Goal: Information Seeking & Learning: Learn about a topic

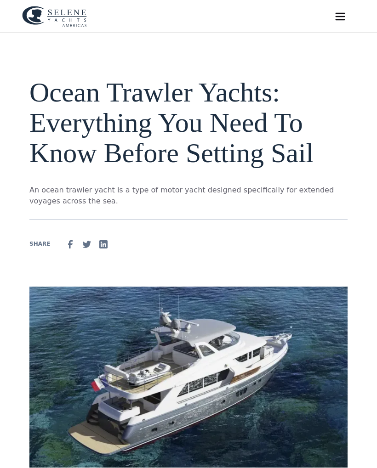
click at [343, 17] on img "menu" at bounding box center [340, 16] width 13 height 13
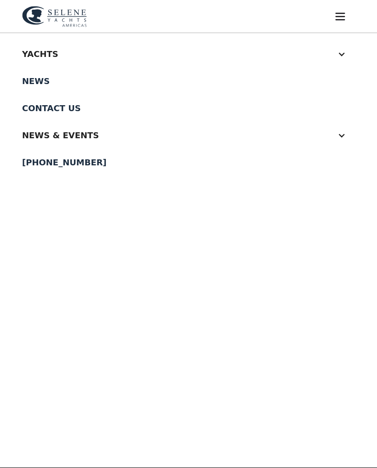
click at [339, 54] on div at bounding box center [341, 54] width 8 height 8
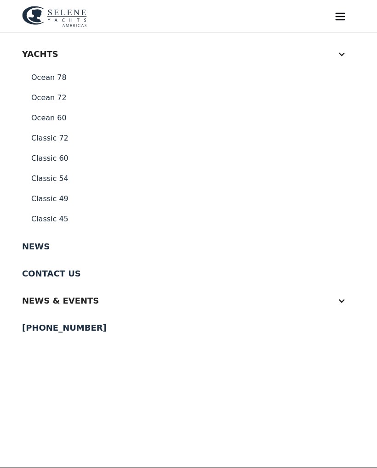
click at [46, 120] on link "Ocean 60" at bounding box center [188, 118] width 333 height 20
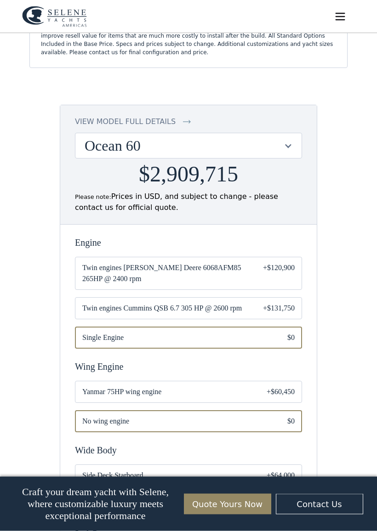
scroll to position [758, 0]
click at [285, 140] on div "Ocean 60" at bounding box center [188, 145] width 226 height 25
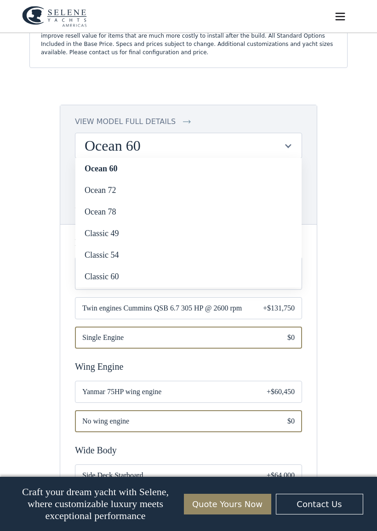
click at [94, 225] on link "Classic 49" at bounding box center [188, 234] width 226 height 22
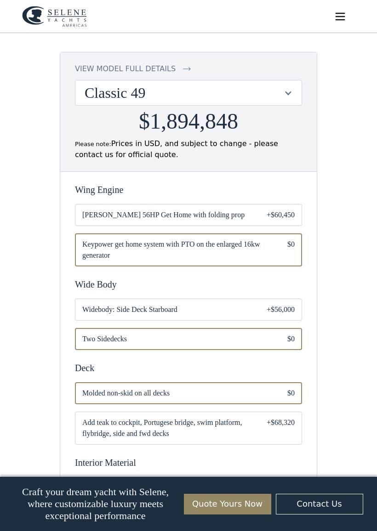
scroll to position [757, 0]
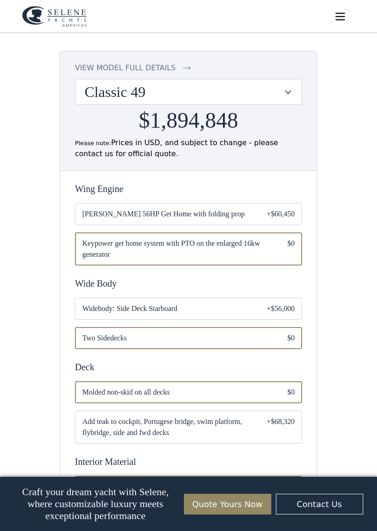
click at [284, 92] on div at bounding box center [288, 92] width 9 height 9
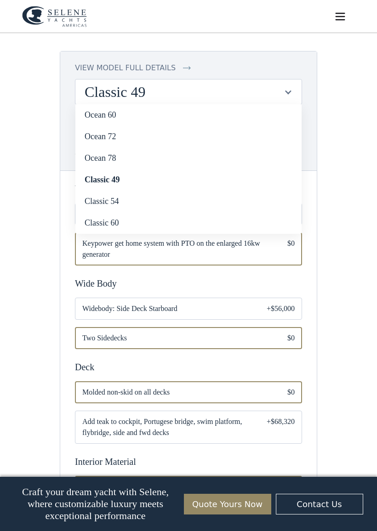
click at [97, 118] on link "Ocean 60" at bounding box center [188, 115] width 226 height 22
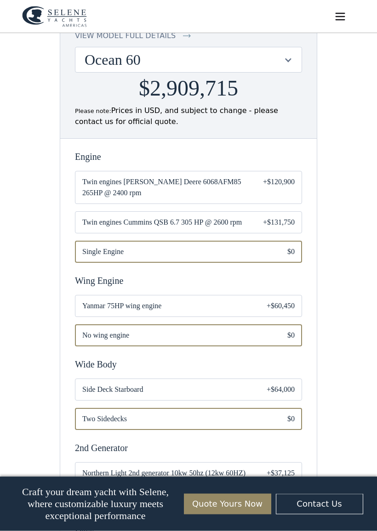
scroll to position [844, 0]
click at [105, 217] on span "Twin engines Cummins QSB 6.7 305 HP @ 2600 rpm" at bounding box center [165, 222] width 166 height 11
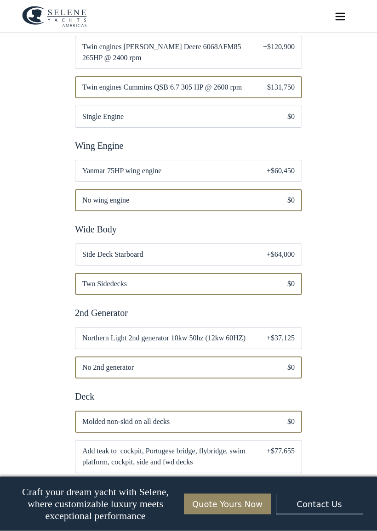
scroll to position [980, 0]
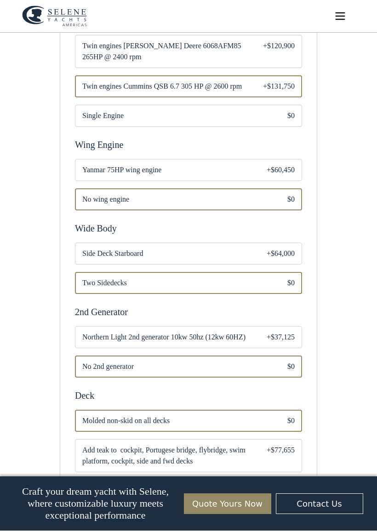
click at [101, 165] on span "Yanmar 75HP wing engine" at bounding box center [167, 170] width 170 height 11
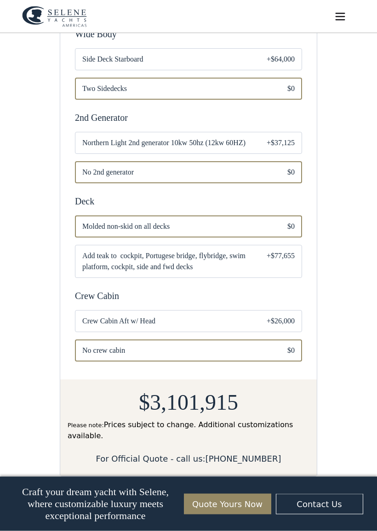
scroll to position [1175, 0]
click at [104, 137] on span "Northern Light 2nd generator 10kw 50hz (12kw 60HZ)" at bounding box center [167, 142] width 170 height 11
